Goal: Transaction & Acquisition: Book appointment/travel/reservation

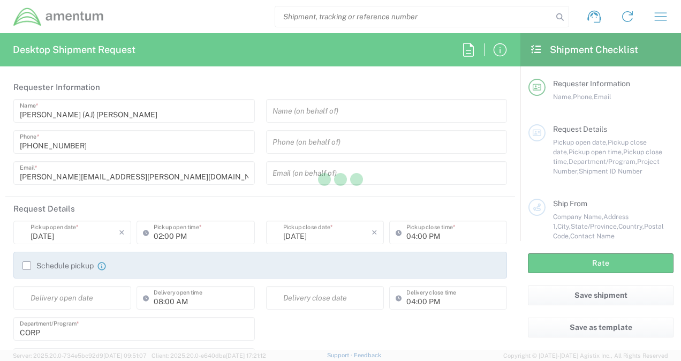
type input "[GEOGRAPHIC_DATA]"
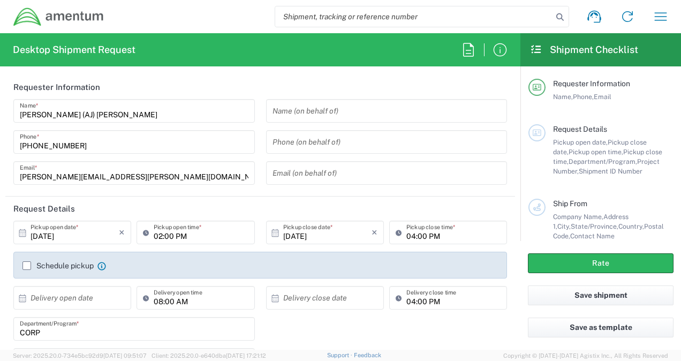
type input "CORP"
click at [659, 18] on icon "button" at bounding box center [660, 16] width 17 height 17
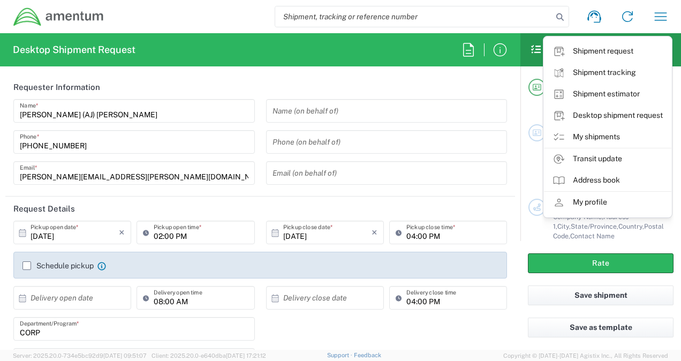
click at [614, 139] on link "My shipments" at bounding box center [607, 136] width 127 height 21
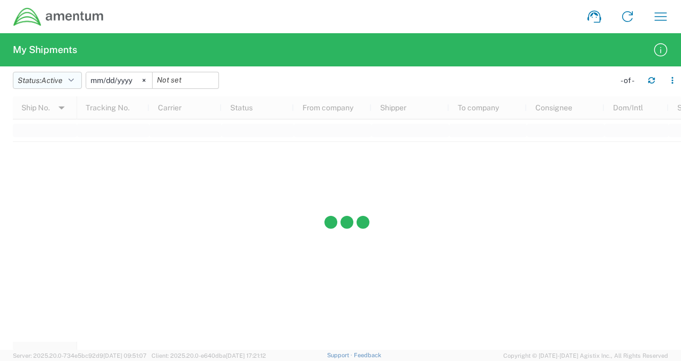
click at [73, 79] on icon "button" at bounding box center [71, 80] width 5 height 7
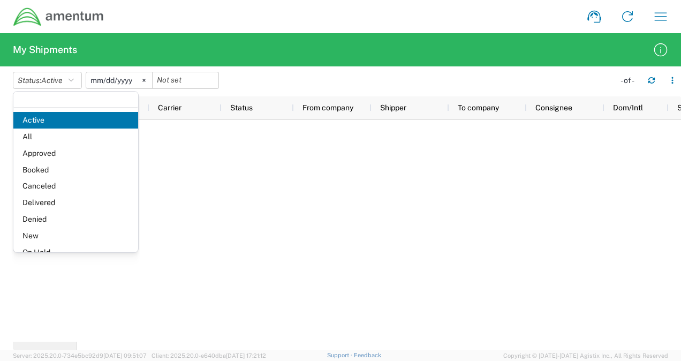
click at [47, 199] on span "Delivered" at bounding box center [75, 202] width 125 height 17
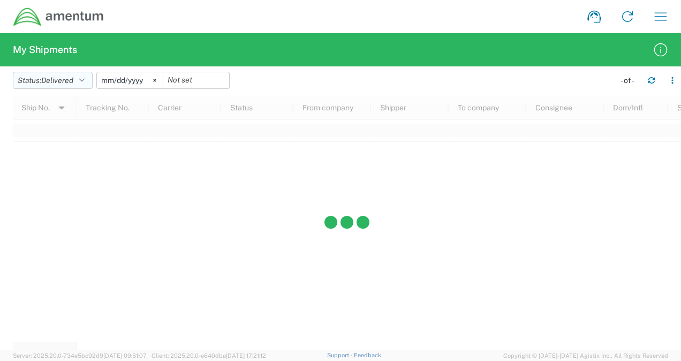
click at [83, 79] on icon "button" at bounding box center [81, 80] width 5 height 7
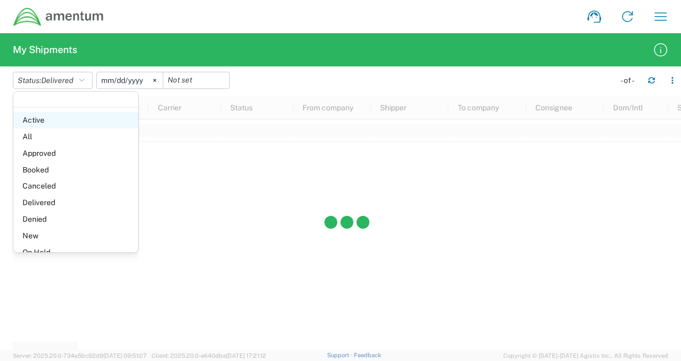
click at [44, 118] on span "Active" at bounding box center [75, 120] width 125 height 17
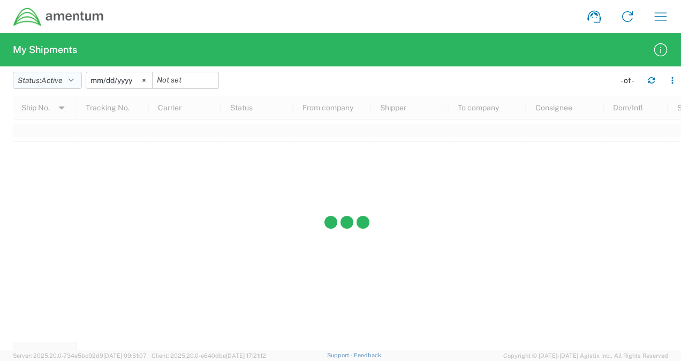
click at [77, 80] on button "Status: Active" at bounding box center [47, 80] width 69 height 17
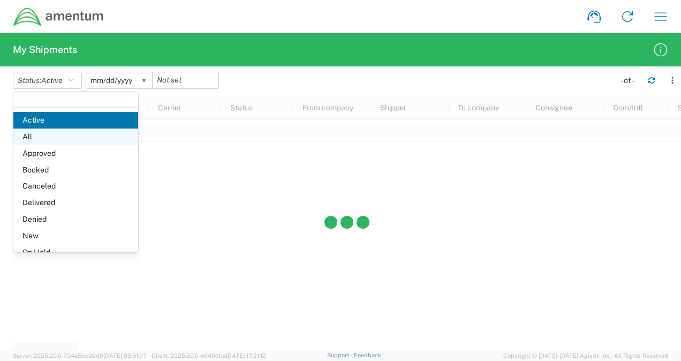
click at [37, 131] on span "All" at bounding box center [75, 136] width 125 height 17
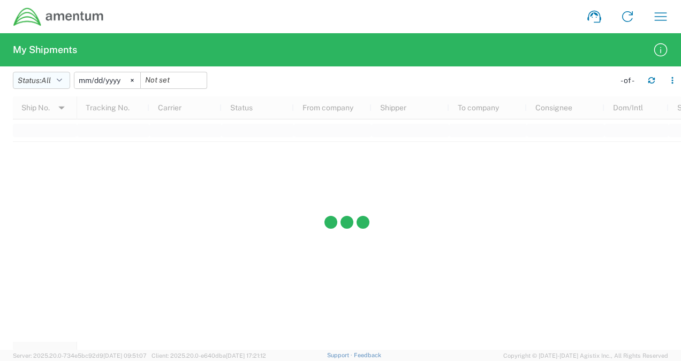
click at [61, 79] on icon "button" at bounding box center [59, 80] width 5 height 7
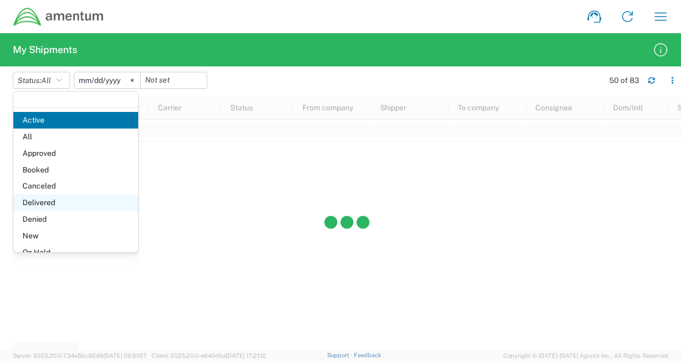
click at [48, 201] on span "Delivered" at bounding box center [75, 202] width 125 height 17
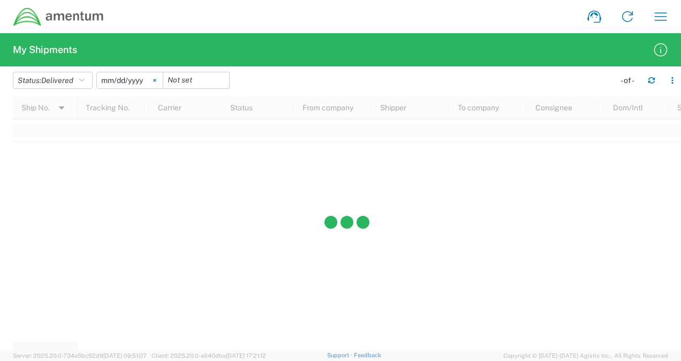
click at [160, 79] on svg-icon at bounding box center [155, 80] width 16 height 16
click at [149, 79] on input "date" at bounding box center [130, 80] width 66 height 16
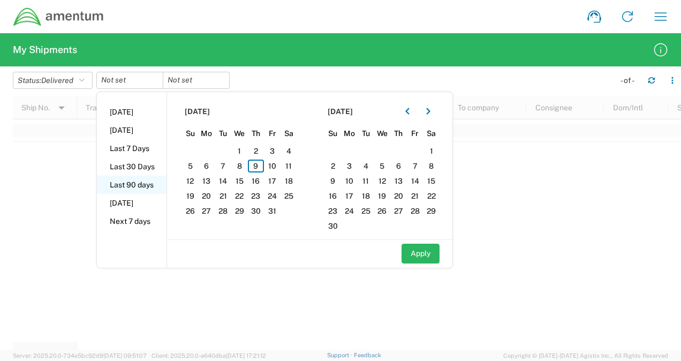
click at [146, 184] on li "Last 90 days" at bounding box center [132, 185] width 70 height 18
type input "2025-07-12"
type input "2025-10-09"
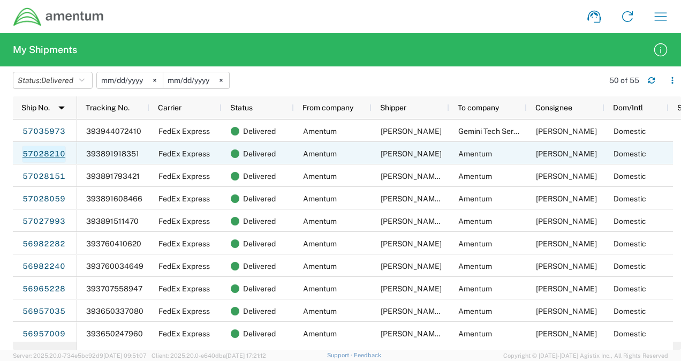
click at [53, 152] on link "57028210" at bounding box center [44, 154] width 44 height 17
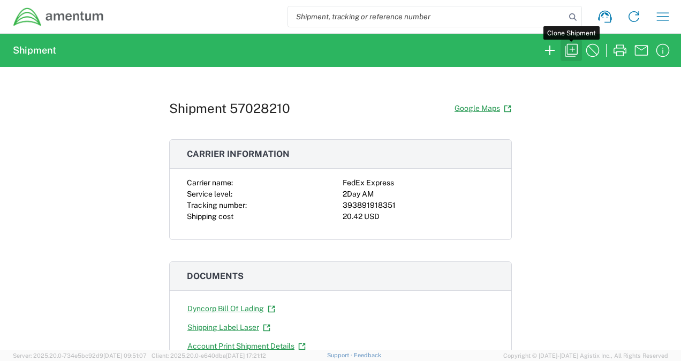
click at [576, 46] on icon "button" at bounding box center [571, 50] width 17 height 17
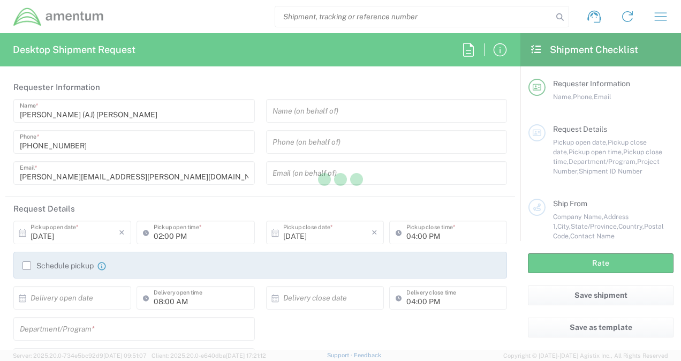
type input "5712946799"
type input "04:00 PM"
type input "07:00 PM"
type input "ADMN.100097.HSEXX"
type textarea "bj.heinrich@amentum.com, angela.paylor@amentum.com"
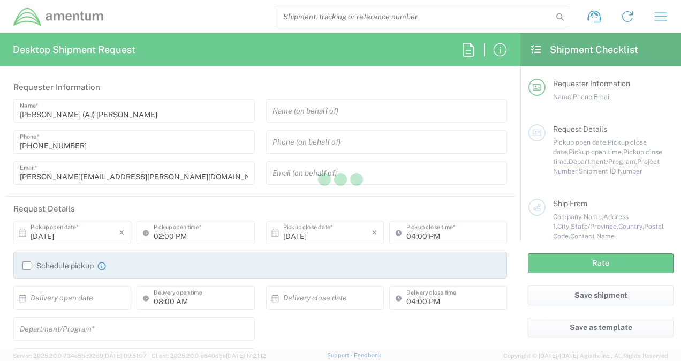
type input "Amentum"
type input "4800 Westfields Boulevard"
type input "Suite 400"
type input "Chantilly"
type input "20151"
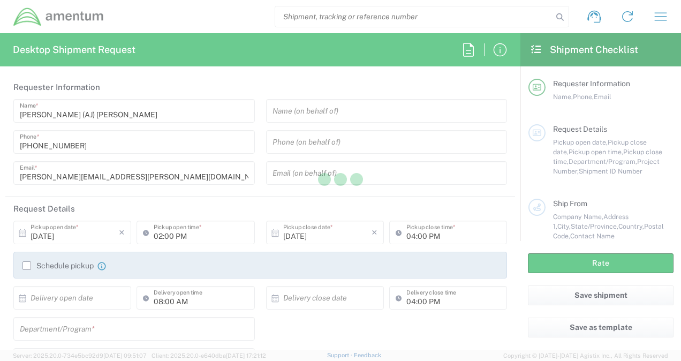
type input "Angela AJ Paylor"
type input "571-294-6799"
type input "angela.paylor@amentum.com"
type input "Amentum"
type input "13500 HERITAGE PKWY"
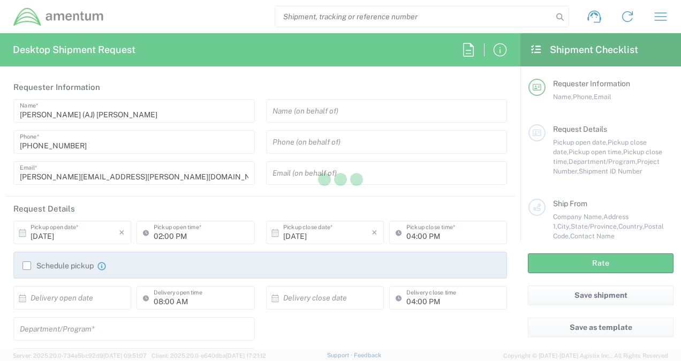
type input "FORT WORTH"
type input "Texas"
type input "76177"
type input "BJ Heinrich"
type input "346-604-3901"
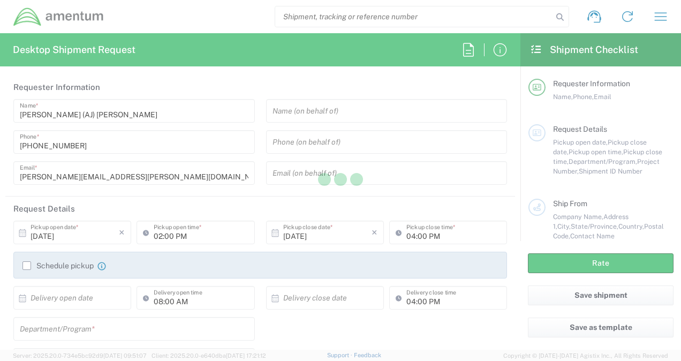
type input "bj.heinrich@amentum.com"
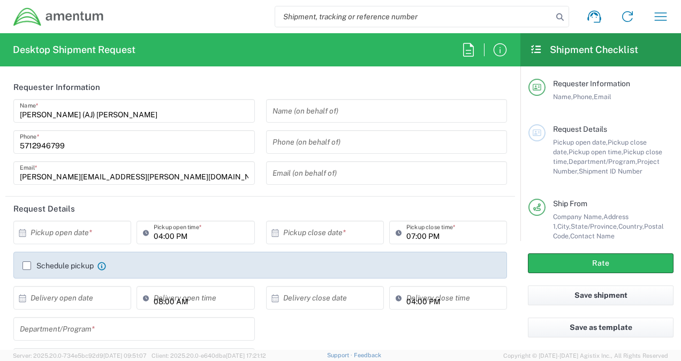
type input "Project Number"
type input "Virginia"
type input "Envelope"
click at [85, 234] on input "text" at bounding box center [75, 232] width 88 height 19
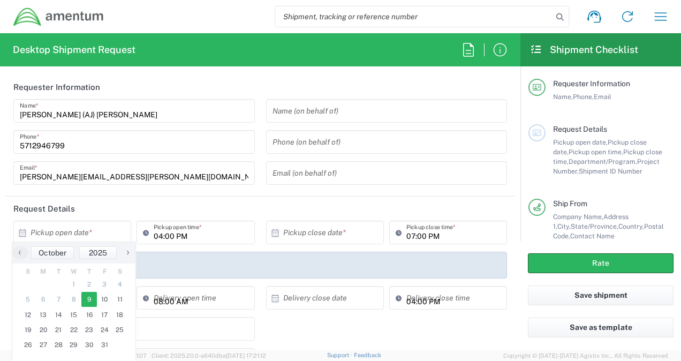
click at [89, 300] on span "9" at bounding box center [89, 299] width 16 height 15
type input "10/09/2025"
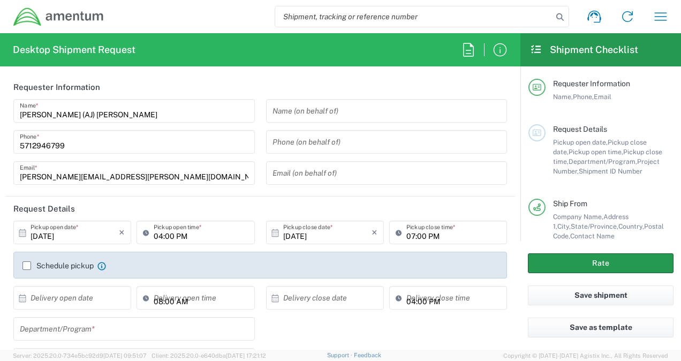
click at [558, 263] on button "Rate" at bounding box center [601, 263] width 146 height 20
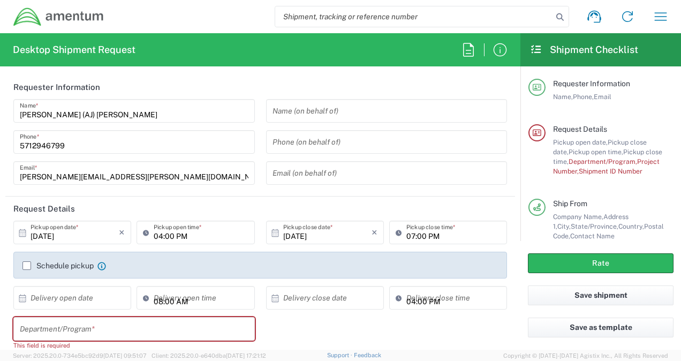
click at [153, 338] on div "Department/Program *" at bounding box center [133, 329] width 241 height 24
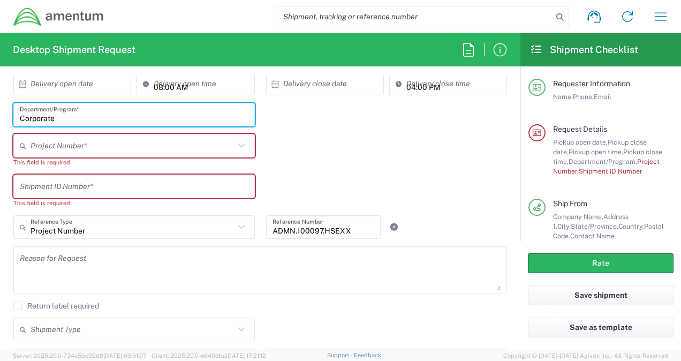
scroll to position [161, 0]
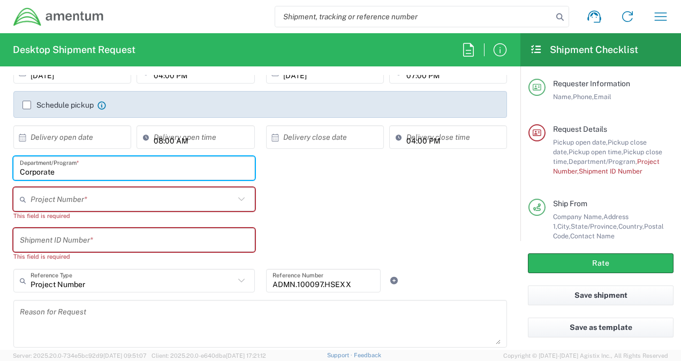
type input "Corporate"
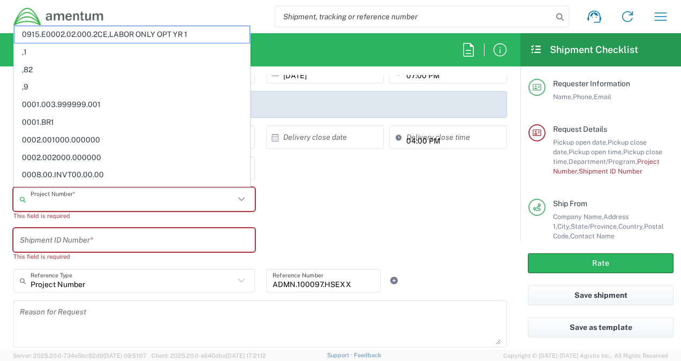
click at [85, 199] on input "text" at bounding box center [133, 199] width 204 height 19
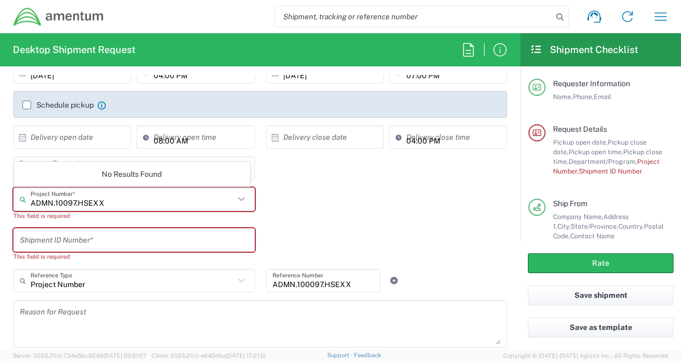
drag, startPoint x: 112, startPoint y: 202, endPoint x: 31, endPoint y: 203, distance: 81.4
click at [31, 203] on input "ADMN.10097.HSEXX" at bounding box center [133, 199] width 204 height 19
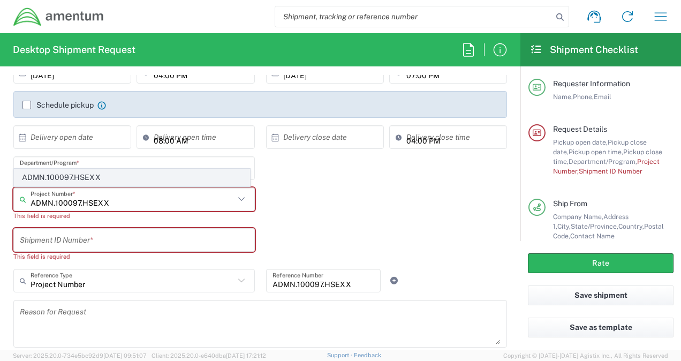
type input "ADMN.100097.HSEXX"
click at [87, 179] on span "ADMN.100097.HSEXX" at bounding box center [131, 177] width 235 height 17
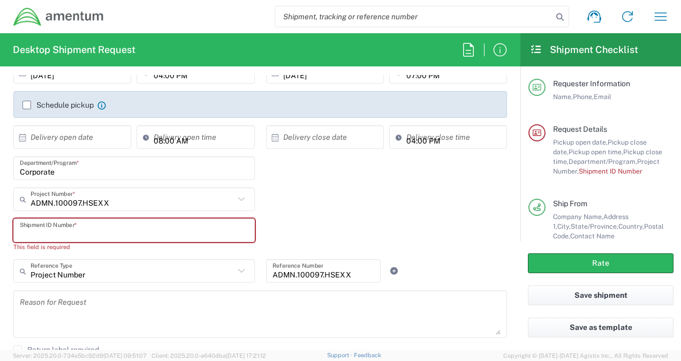
click at [86, 231] on input "text" at bounding box center [134, 230] width 229 height 19
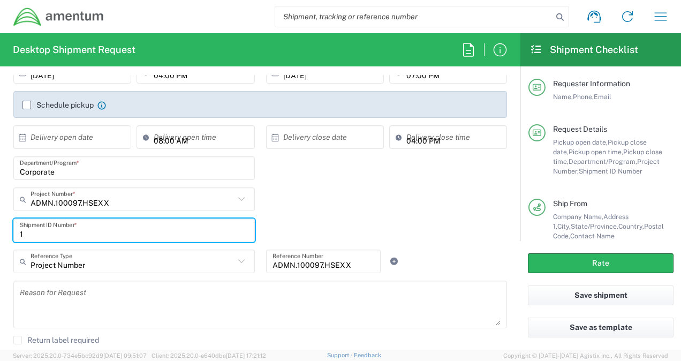
type input "1"
click at [332, 302] on textarea at bounding box center [260, 304] width 481 height 41
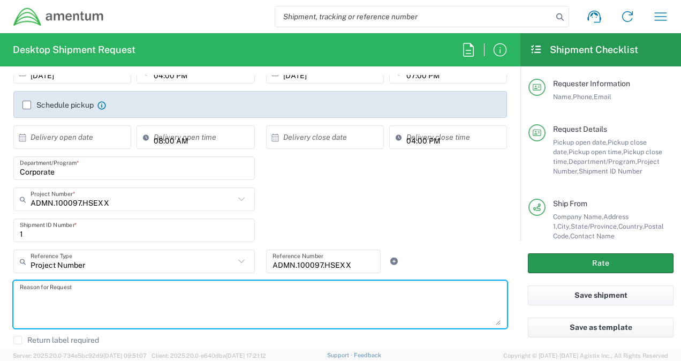
click at [598, 257] on button "Rate" at bounding box center [601, 263] width 146 height 20
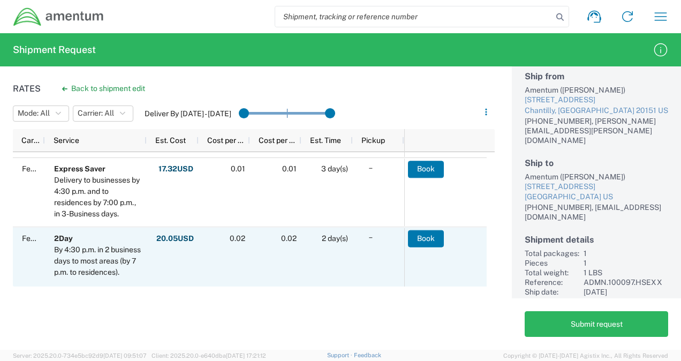
scroll to position [466, 0]
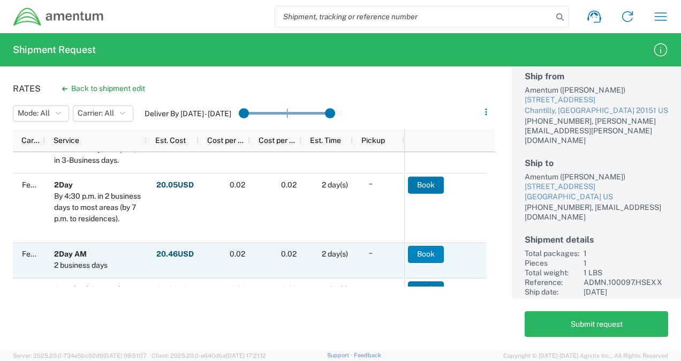
click at [425, 252] on button "Book" at bounding box center [426, 254] width 36 height 17
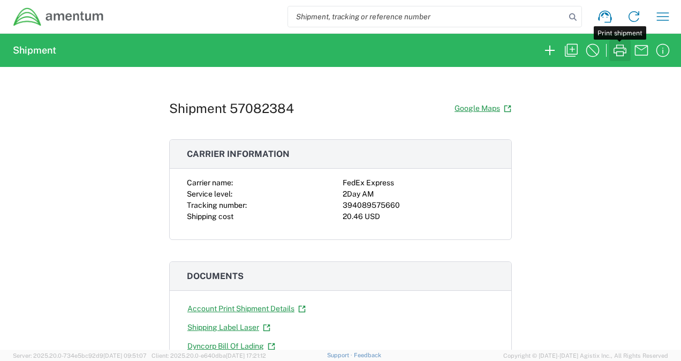
click at [621, 48] on icon "button" at bounding box center [619, 50] width 17 height 17
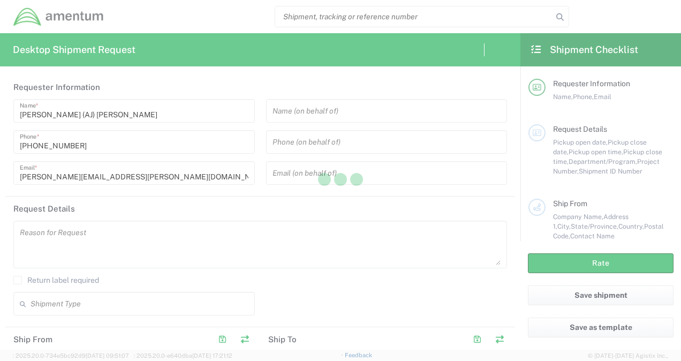
type input "[GEOGRAPHIC_DATA]"
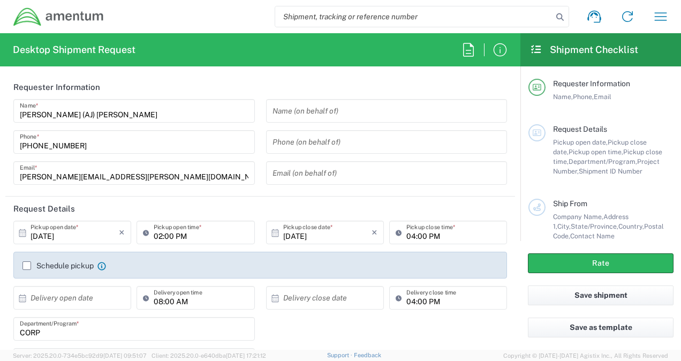
type input "CORP"
click at [663, 19] on icon "button" at bounding box center [660, 16] width 17 height 17
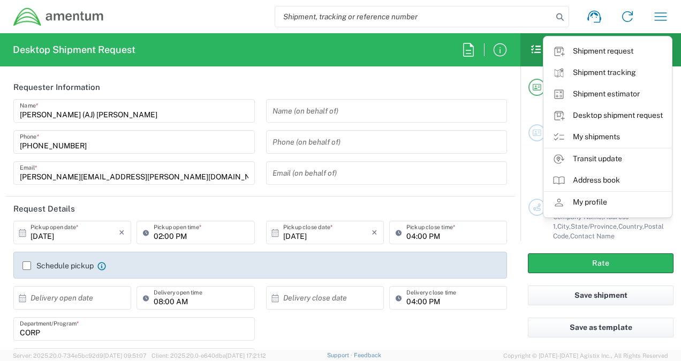
click at [601, 136] on link "My shipments" at bounding box center [607, 136] width 127 height 21
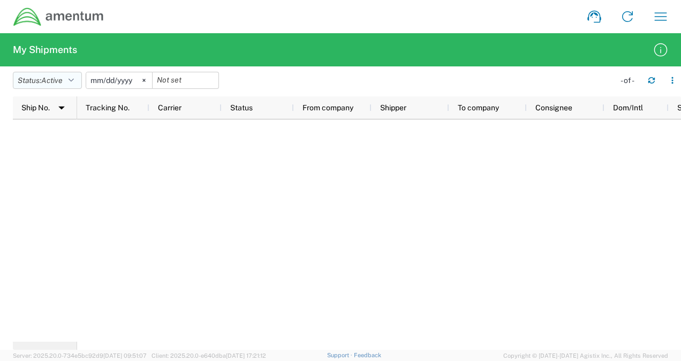
click at [74, 79] on icon "button" at bounding box center [71, 80] width 5 height 7
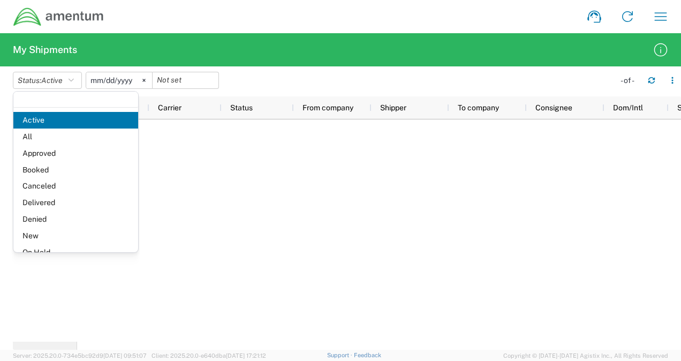
click at [45, 201] on span "Delivered" at bounding box center [75, 202] width 125 height 17
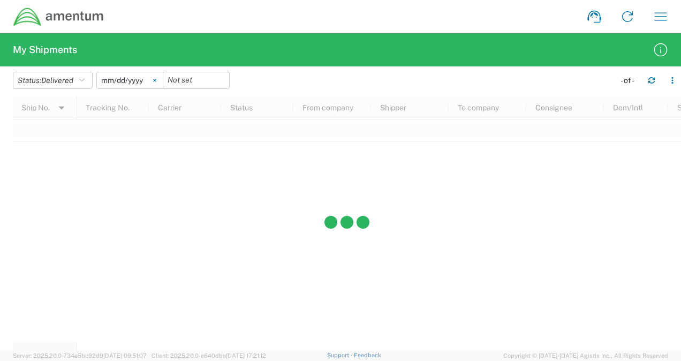
click at [156, 75] on svg-icon at bounding box center [155, 80] width 16 height 16
click at [145, 79] on input "date" at bounding box center [130, 80] width 66 height 16
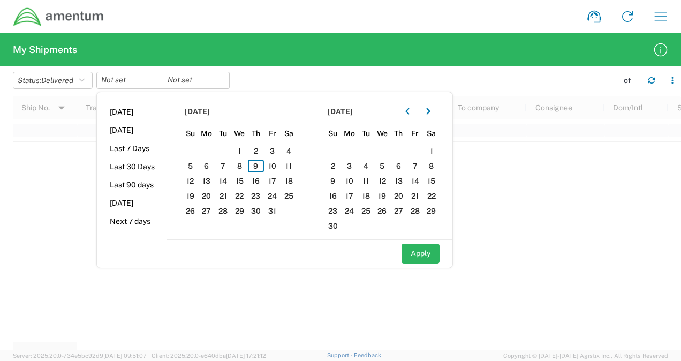
click at [133, 183] on li "Last 90 days" at bounding box center [132, 185] width 70 height 18
type input "[DATE]"
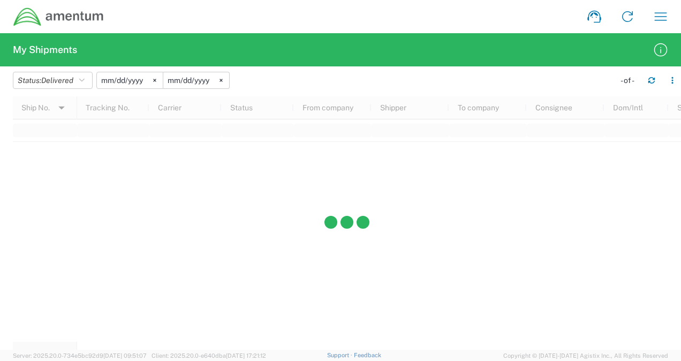
click at [142, 79] on input "2025-07-12" at bounding box center [130, 80] width 66 height 16
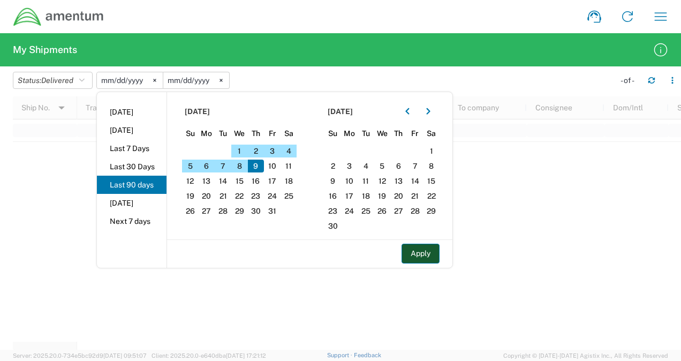
click at [419, 249] on button "Apply" at bounding box center [420, 254] width 38 height 20
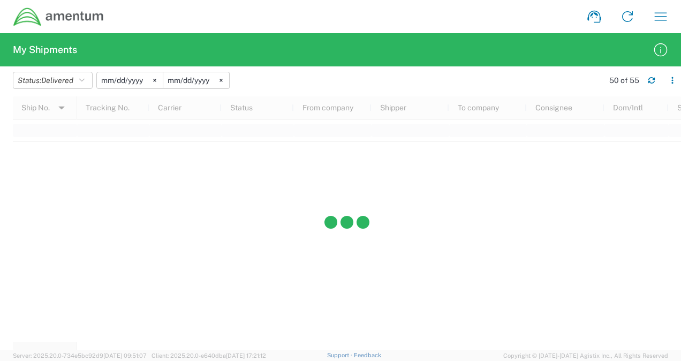
click at [149, 83] on input "2025-07-12" at bounding box center [130, 80] width 66 height 16
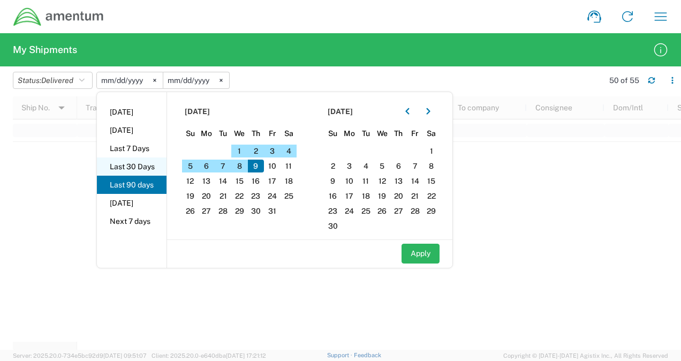
click at [140, 163] on li "Last 30 Days" at bounding box center [132, 166] width 70 height 18
type input "2025-09-10"
type input "2025-10-09"
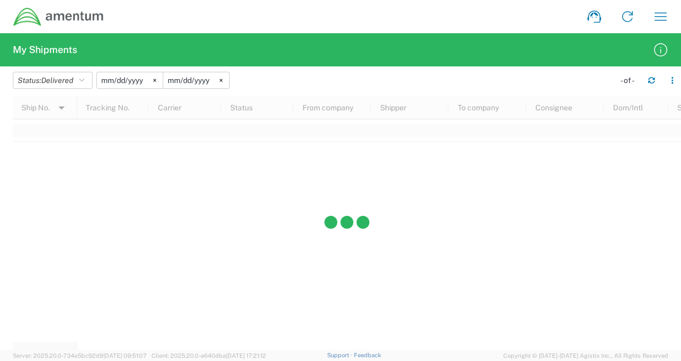
click at [145, 78] on input "2025-09-10" at bounding box center [130, 80] width 66 height 16
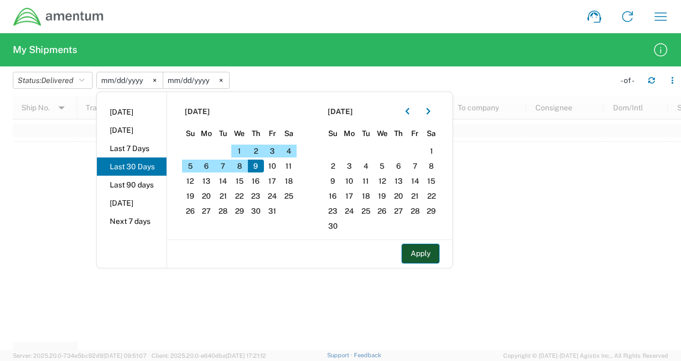
click at [430, 253] on button "Apply" at bounding box center [420, 254] width 38 height 20
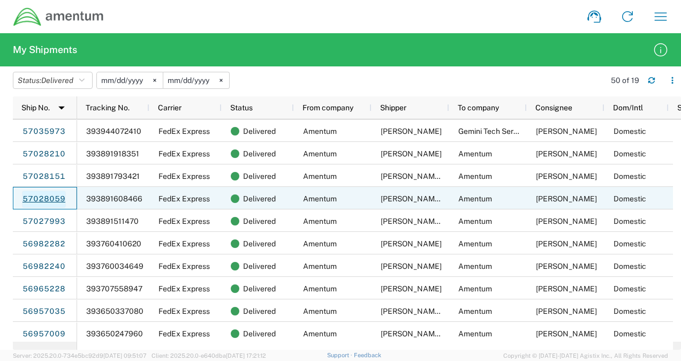
click at [52, 197] on link "57028059" at bounding box center [44, 199] width 44 height 17
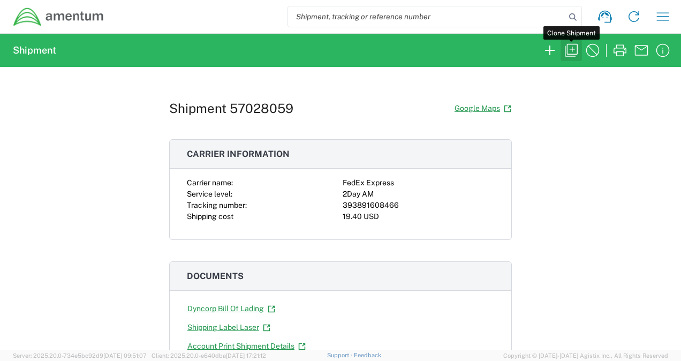
click at [568, 48] on icon "button" at bounding box center [571, 50] width 17 height 17
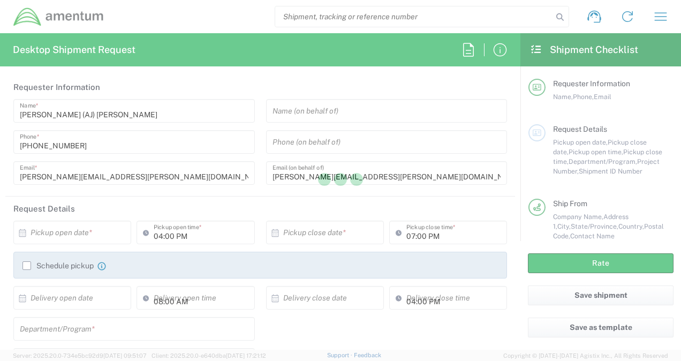
type input "Project Number"
type input "Virginia"
type input "Maryland"
type input "Envelope"
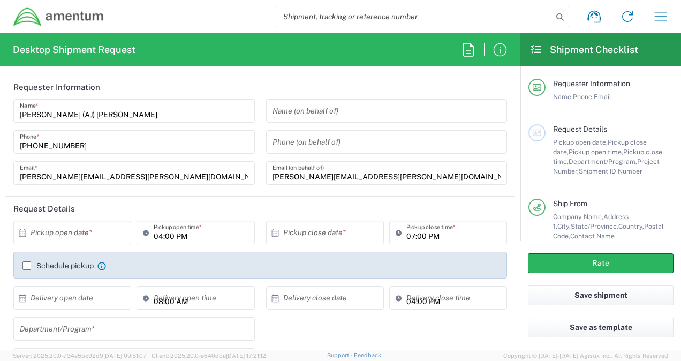
click at [52, 234] on input "text" at bounding box center [75, 232] width 88 height 19
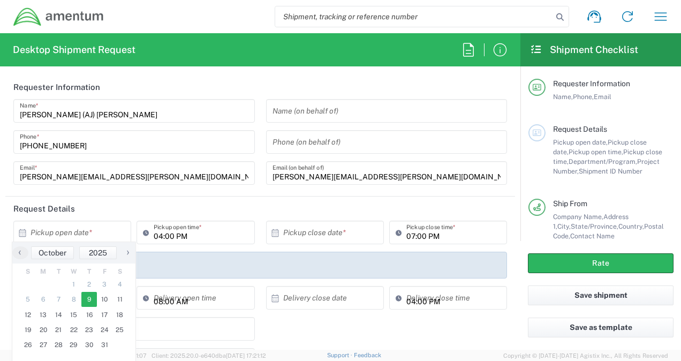
click at [89, 295] on span "9" at bounding box center [89, 299] width 16 height 15
type input "10/09/2025"
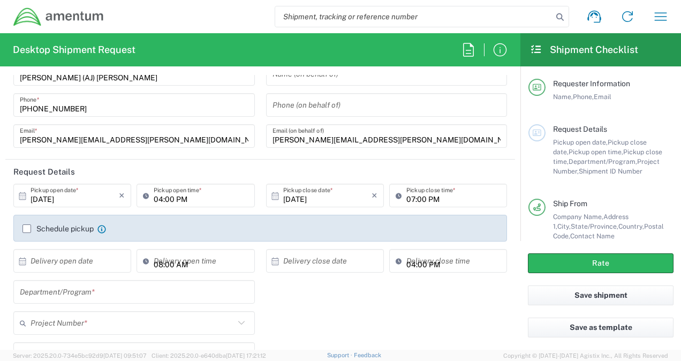
scroll to position [54, 0]
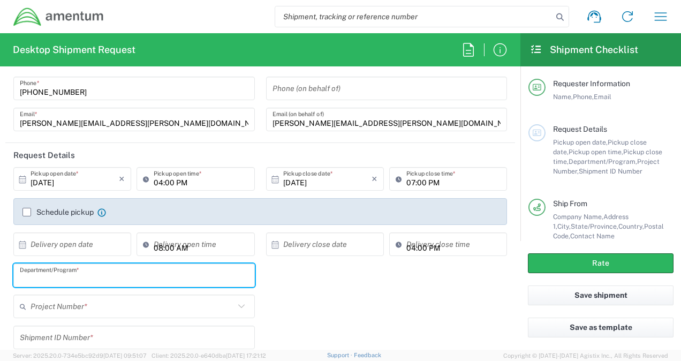
click at [77, 281] on input "text" at bounding box center [134, 275] width 229 height 19
type input "c"
type input "Corporate"
click at [62, 303] on input "text" at bounding box center [133, 306] width 204 height 19
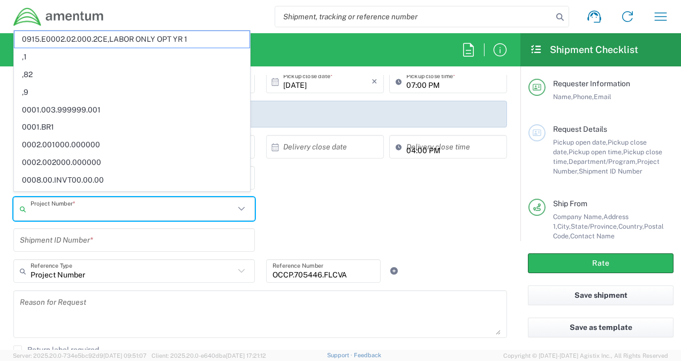
scroll to position [161, 0]
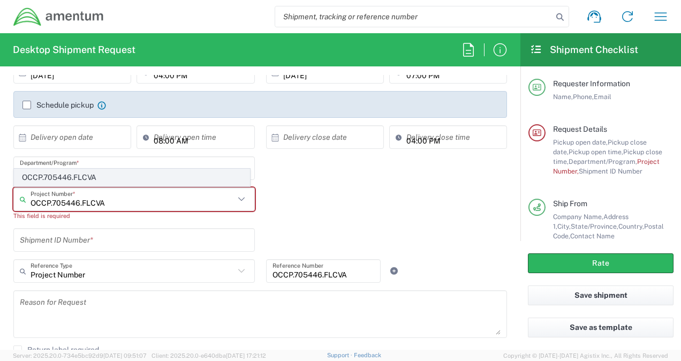
type input "OCCP.705446.FLCVA"
click at [115, 180] on span "OCCP.705446.FLCVA" at bounding box center [131, 177] width 235 height 17
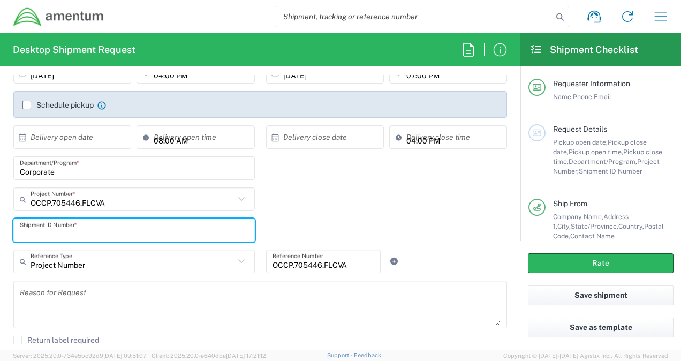
click at [88, 236] on input "text" at bounding box center [134, 230] width 229 height 19
type input "1"
click at [118, 204] on input "text" at bounding box center [133, 199] width 204 height 19
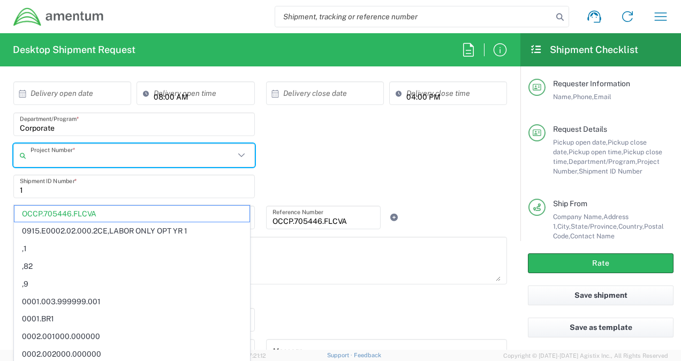
scroll to position [268, 0]
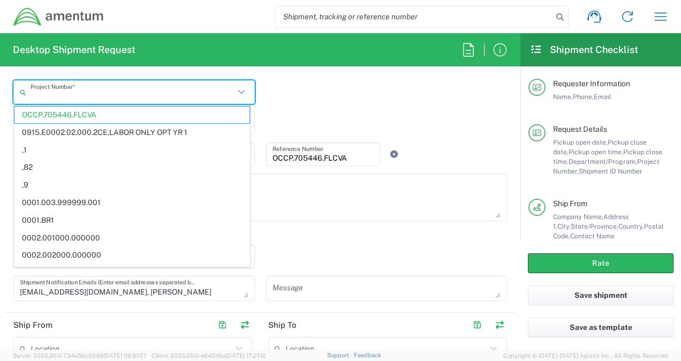
click at [334, 200] on textarea at bounding box center [260, 197] width 481 height 41
type input "OCCP.705446.FLCVA"
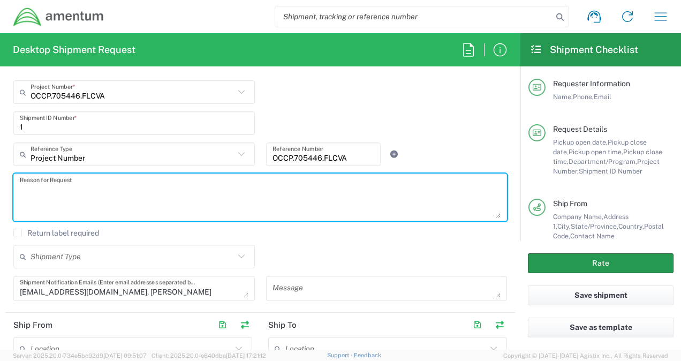
click at [579, 262] on button "Rate" at bounding box center [601, 263] width 146 height 20
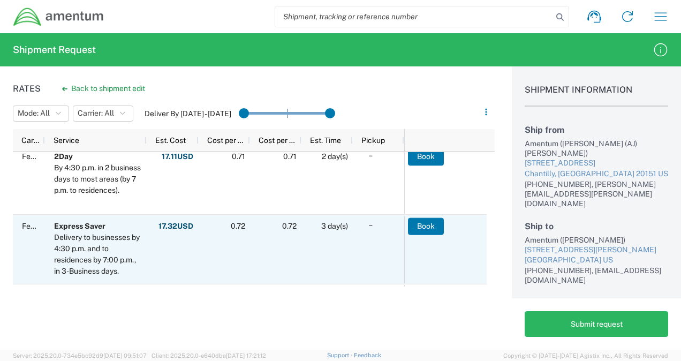
scroll to position [428, 0]
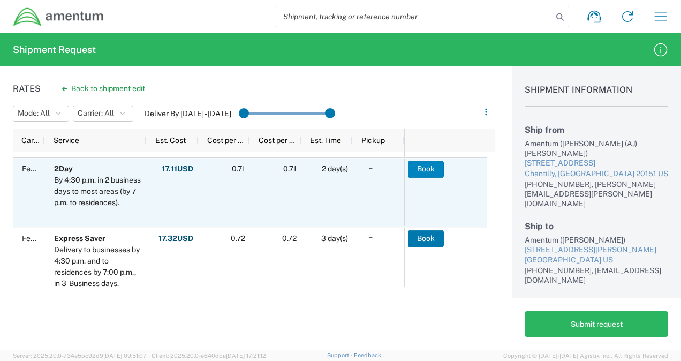
click at [431, 170] on button "Book" at bounding box center [426, 169] width 36 height 17
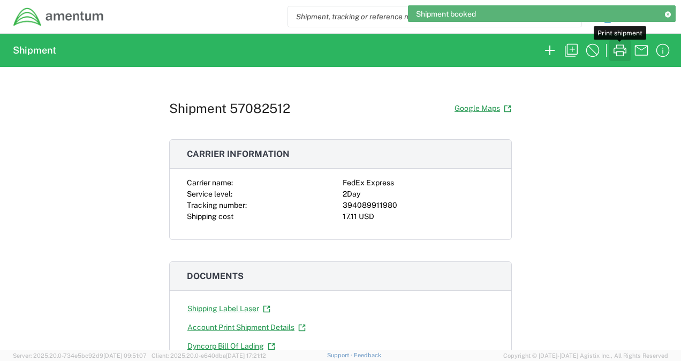
click at [621, 50] on icon "button" at bounding box center [619, 50] width 17 height 17
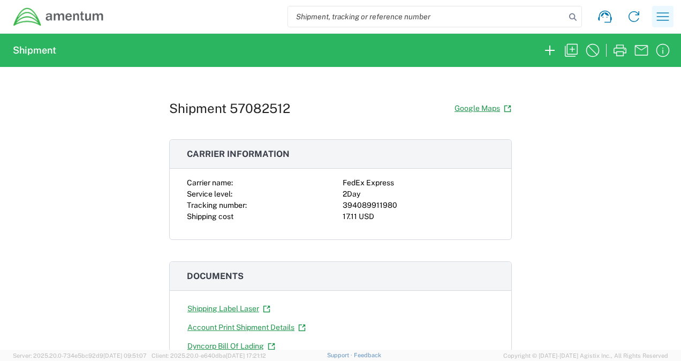
click at [664, 14] on icon "button" at bounding box center [662, 16] width 17 height 17
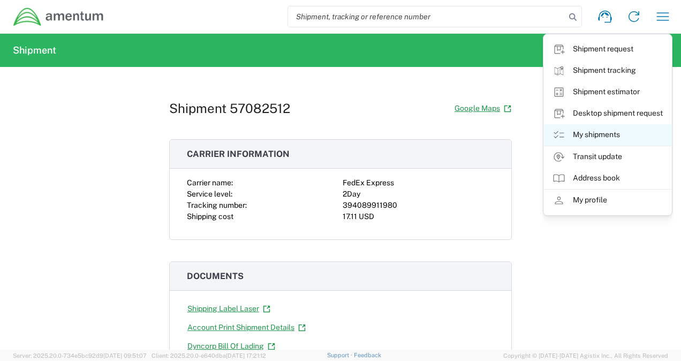
click at [595, 135] on link "My shipments" at bounding box center [607, 134] width 127 height 21
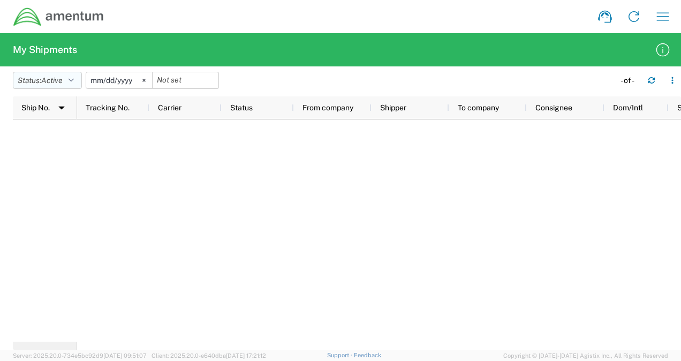
click at [77, 75] on button "Status: Active" at bounding box center [47, 80] width 69 height 17
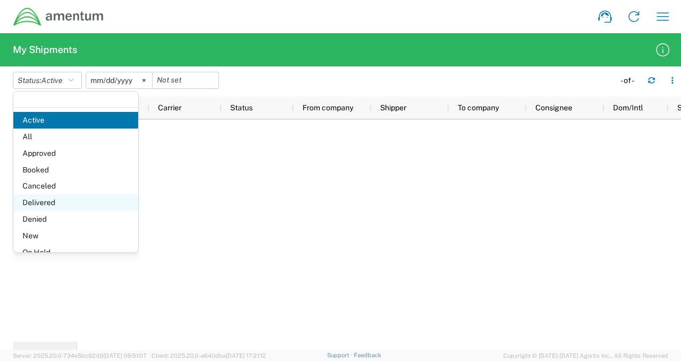
click at [54, 202] on span "Delivered" at bounding box center [75, 202] width 125 height 17
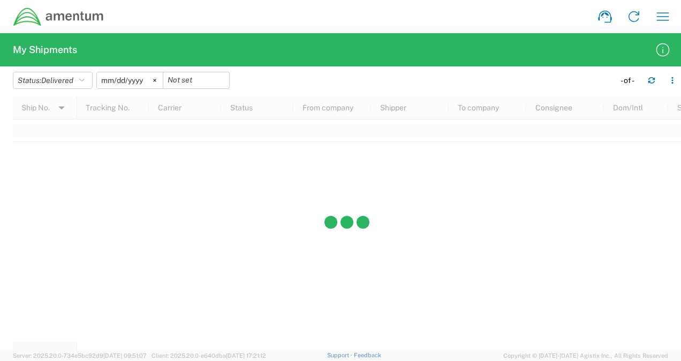
click at [156, 79] on svg-icon at bounding box center [155, 80] width 16 height 16
click at [143, 80] on input "date" at bounding box center [130, 80] width 66 height 16
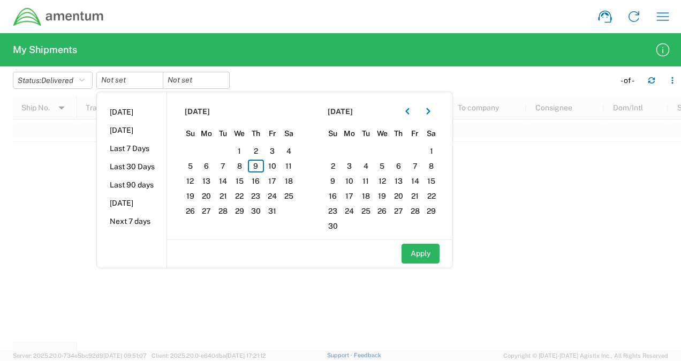
click at [138, 164] on li "Last 30 Days" at bounding box center [132, 166] width 70 height 18
type input "2025-09-10"
type input "2025-10-09"
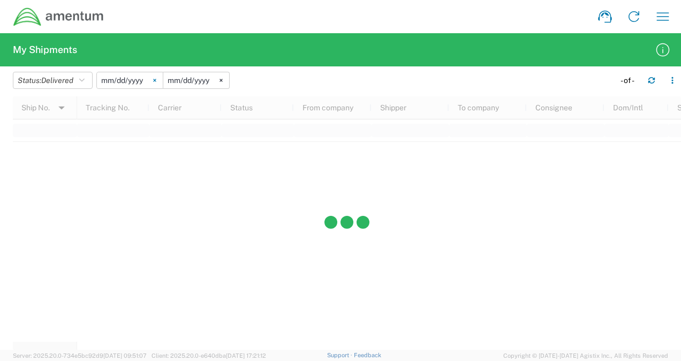
click at [151, 79] on svg-icon at bounding box center [155, 80] width 16 height 16
click at [142, 81] on input "date" at bounding box center [130, 80] width 66 height 16
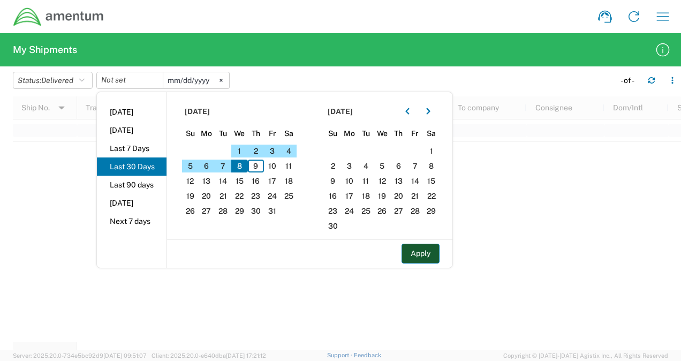
click at [416, 253] on button "Apply" at bounding box center [420, 254] width 38 height 20
type input "2025-10-08"
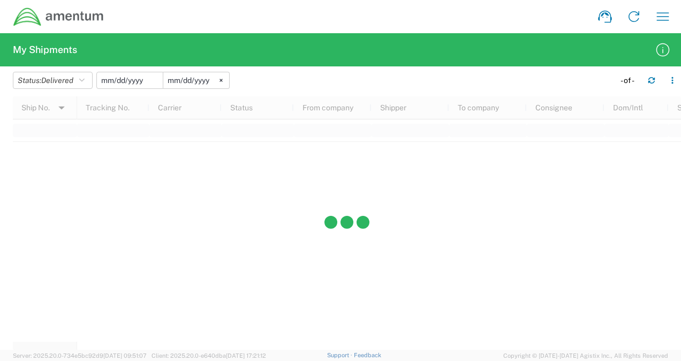
click at [139, 80] on input "date" at bounding box center [130, 80] width 66 height 16
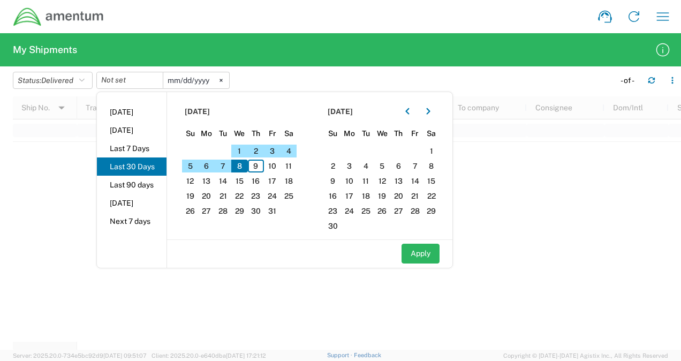
click at [139, 160] on li "Last 30 Days" at bounding box center [132, 166] width 70 height 18
type input "2025-09-10"
type input "2025-10-09"
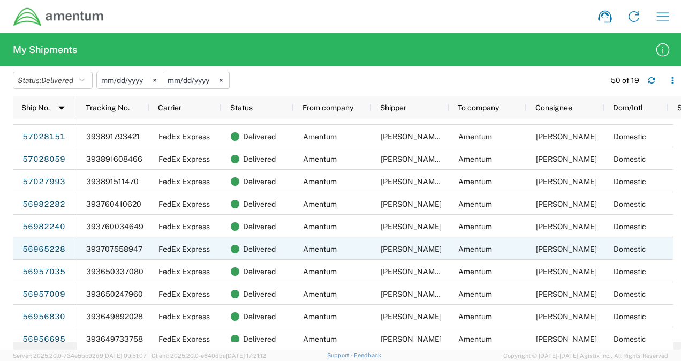
scroll to position [54, 0]
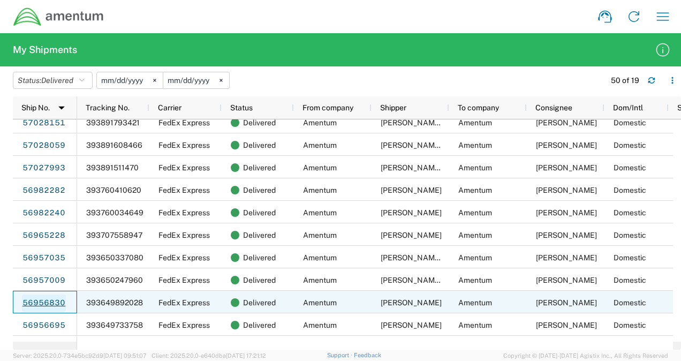
click at [50, 301] on link "56956830" at bounding box center [44, 302] width 44 height 17
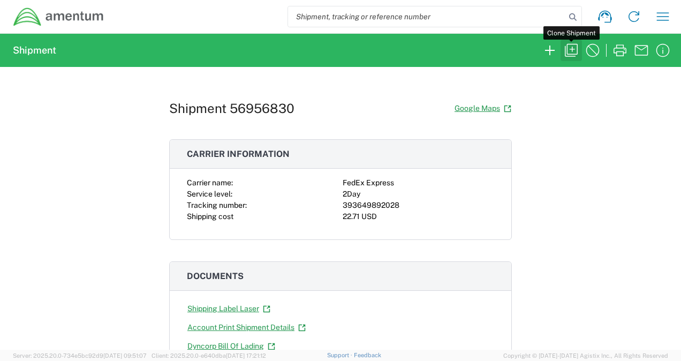
click at [575, 47] on icon "button" at bounding box center [571, 50] width 17 height 17
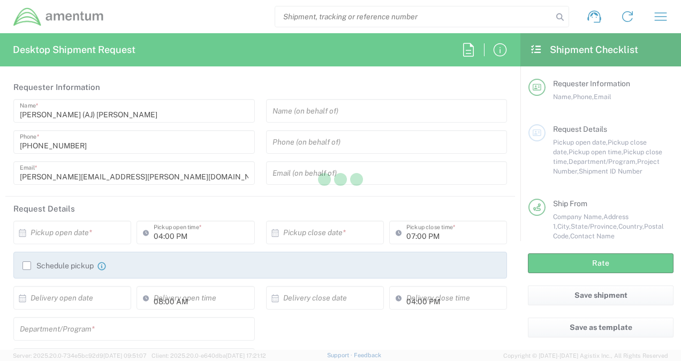
type input "Virginia"
type input "Texas"
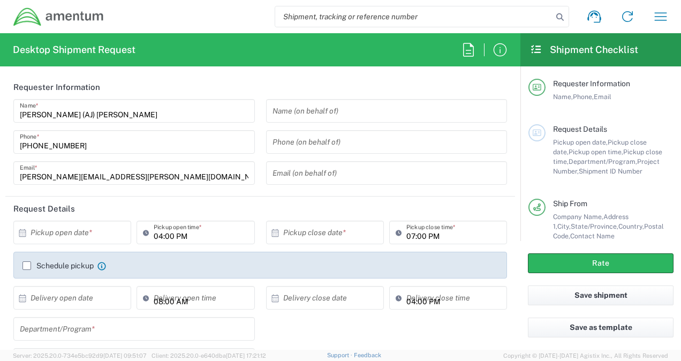
type input "Envelope"
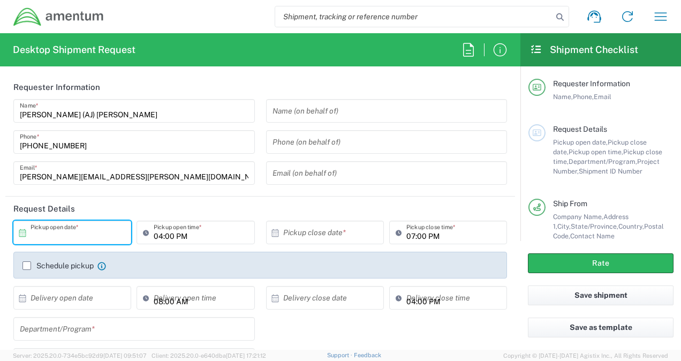
click at [77, 231] on input "text" at bounding box center [75, 232] width 88 height 19
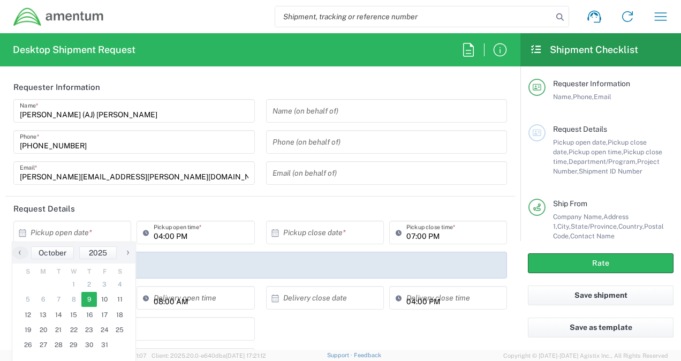
click at [90, 300] on span "9" at bounding box center [89, 299] width 16 height 15
type input "10/09/2025"
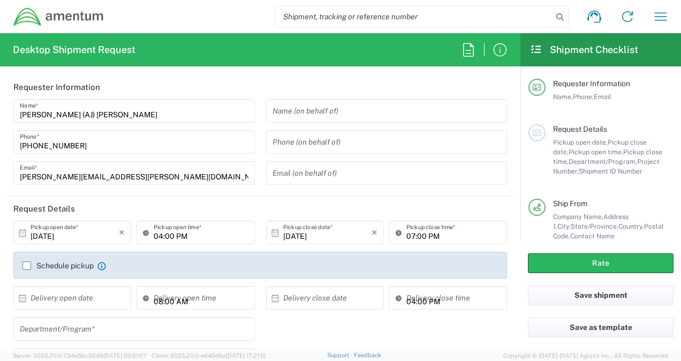
scroll to position [54, 0]
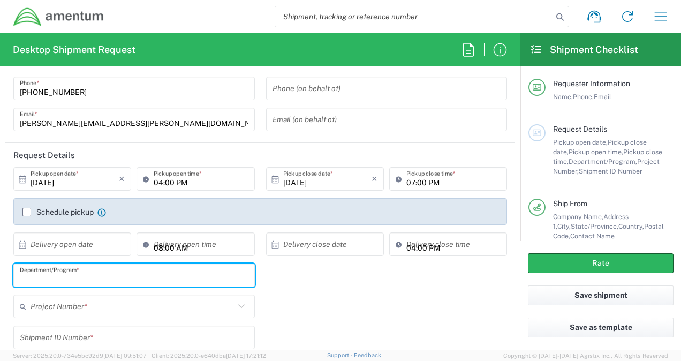
click at [88, 277] on input "text" at bounding box center [134, 275] width 229 height 19
type input "c"
type input "Corporate"
click at [77, 297] on input "text" at bounding box center [133, 306] width 204 height 19
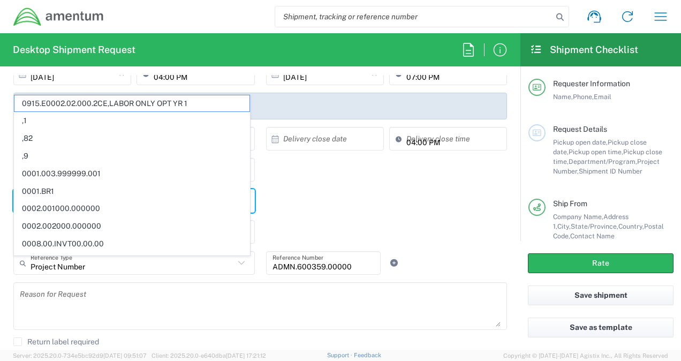
scroll to position [161, 0]
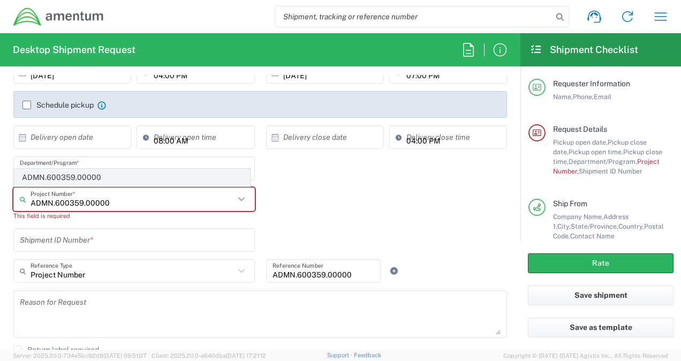
type input "ADMN.600359.00000"
click at [89, 179] on span "ADMN.600359.00000" at bounding box center [131, 177] width 235 height 17
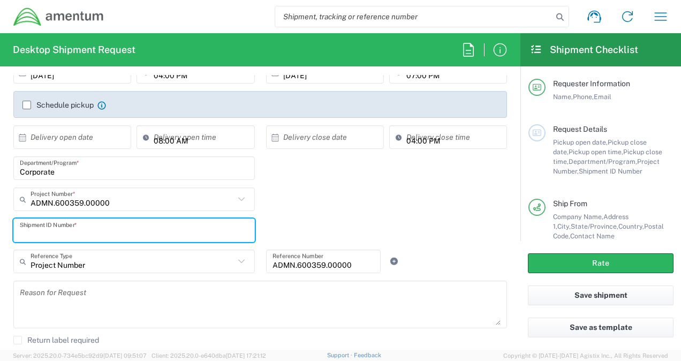
click at [78, 232] on input "text" at bounding box center [134, 230] width 229 height 19
type input "1"
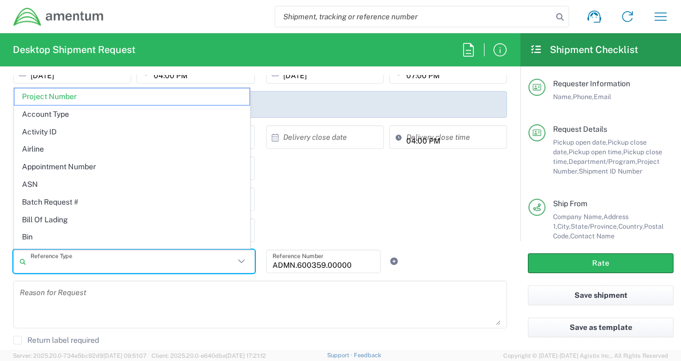
click at [116, 263] on input "text" at bounding box center [133, 261] width 204 height 19
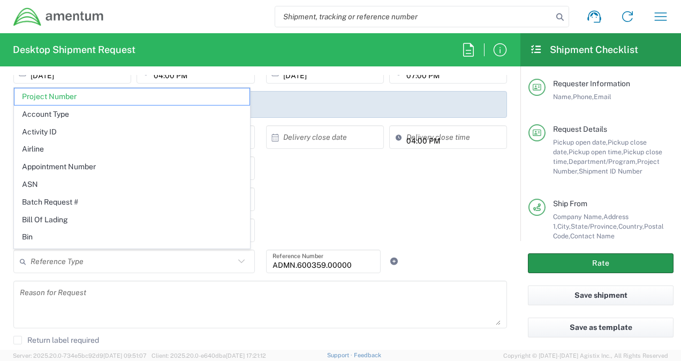
click at [565, 262] on button "Rate" at bounding box center [601, 263] width 146 height 20
type input "Project Number"
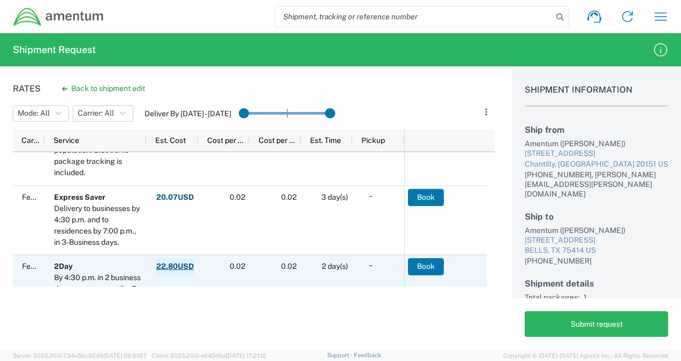
scroll to position [214, 0]
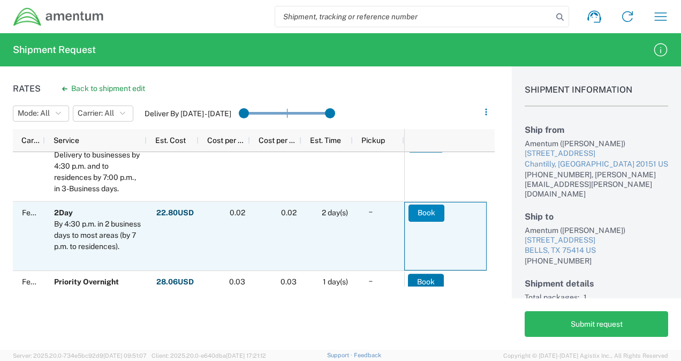
click at [425, 212] on button "Book" at bounding box center [426, 212] width 36 height 17
